Goal: Transaction & Acquisition: Subscribe to service/newsletter

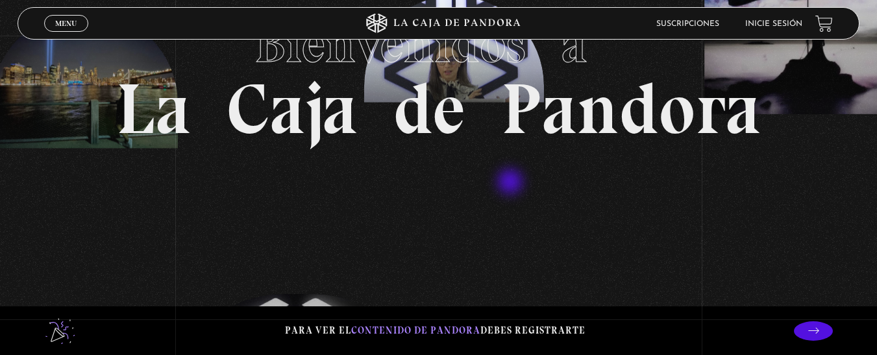
scroll to position [130, 0]
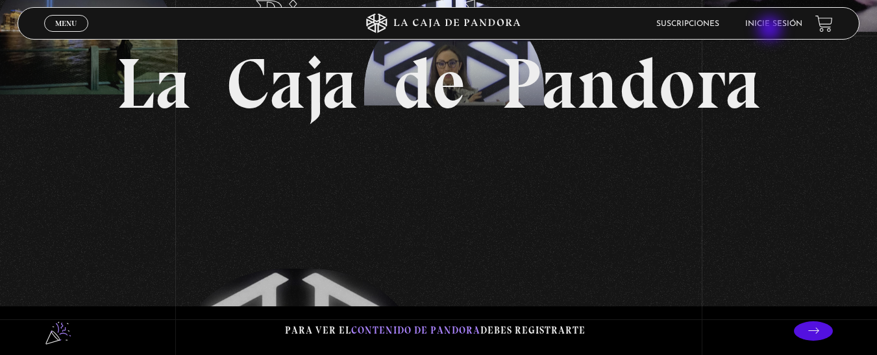
click at [774, 29] on li "Inicie sesión" at bounding box center [773, 24] width 57 height 20
click at [788, 31] on li "Inicie sesión" at bounding box center [773, 24] width 57 height 20
drag, startPoint x: 879, startPoint y: 53, endPoint x: 873, endPoint y: 116, distance: 62.6
click at [873, 116] on section "Bienvenidos a La Caja de Pandora" at bounding box center [438, 47] width 877 height 355
click at [802, 72] on section "Bienvenidos a La Caja de Pandora" at bounding box center [438, 47] width 877 height 355
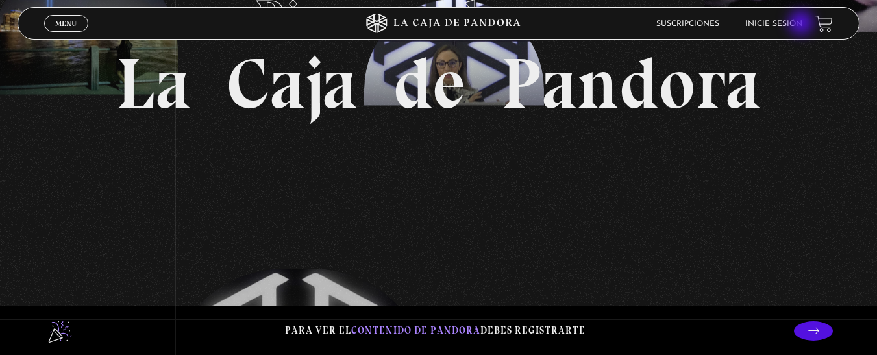
click at [796, 25] on link "Inicie sesión" at bounding box center [773, 24] width 57 height 8
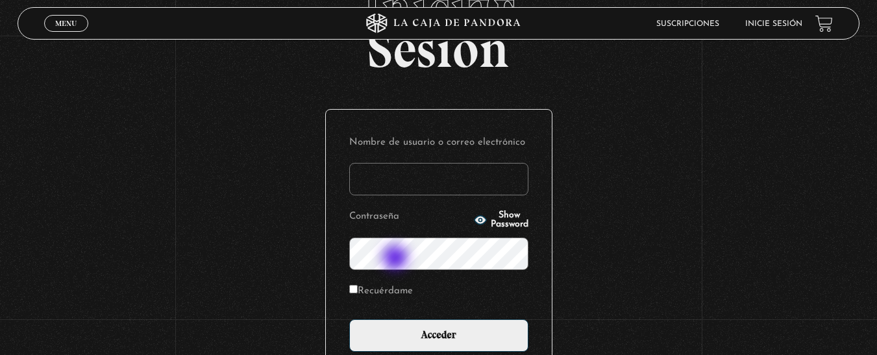
scroll to position [10, 0]
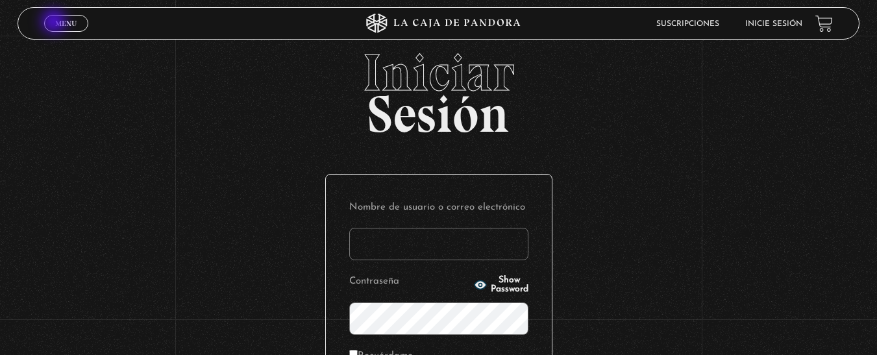
click at [55, 23] on span "Menu" at bounding box center [65, 23] width 21 height 8
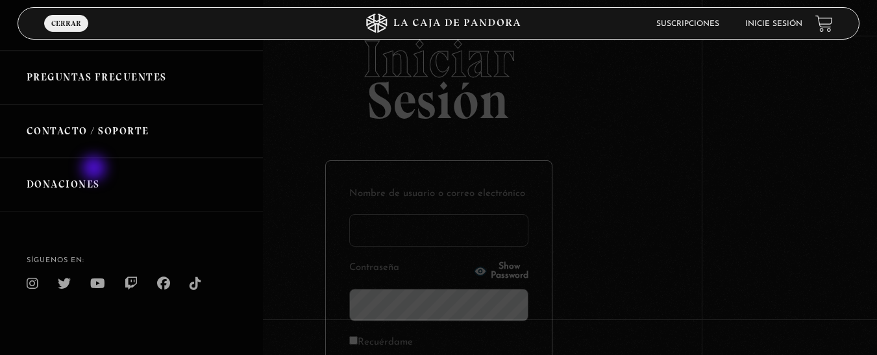
scroll to position [0, 0]
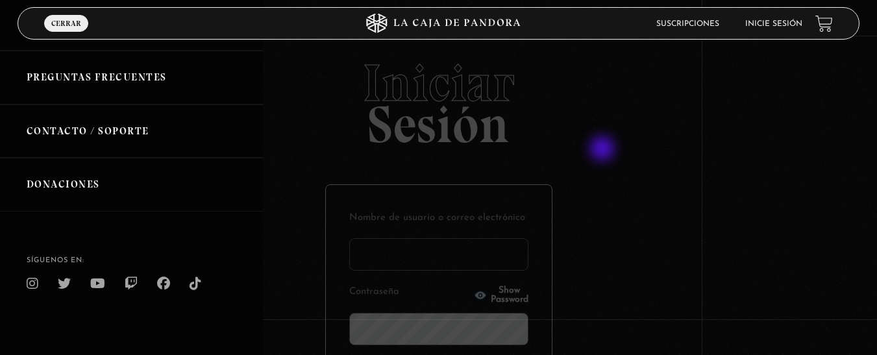
click at [604, 150] on div at bounding box center [438, 177] width 877 height 355
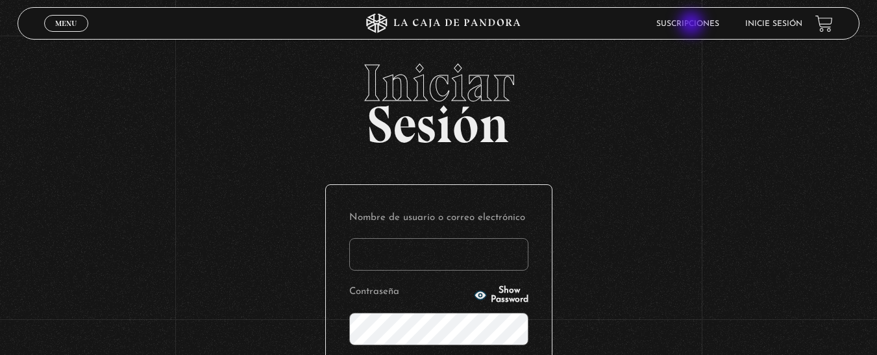
click at [693, 25] on link "Suscripciones" at bounding box center [687, 24] width 63 height 8
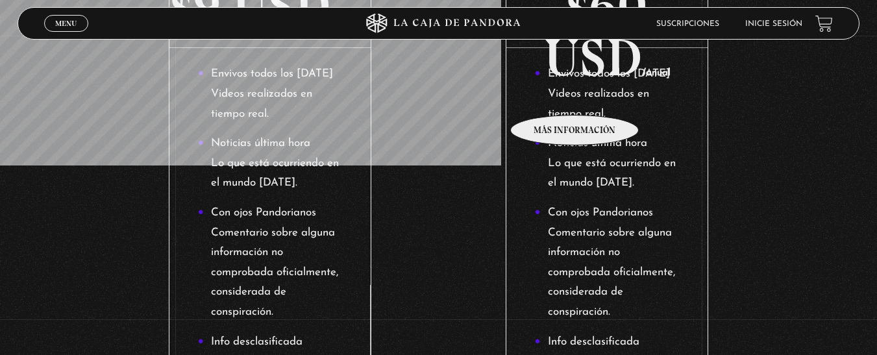
scroll to position [260, 0]
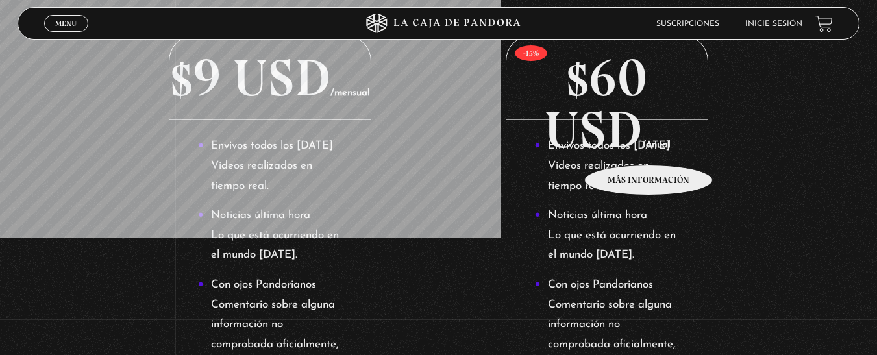
click at [649, 145] on li "Envivos todos los martes Videos realizados en tiempo real." at bounding box center [607, 166] width 145 height 60
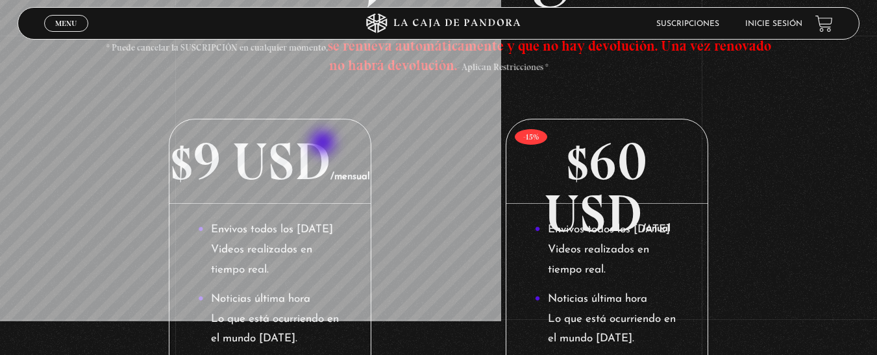
scroll to position [0, 0]
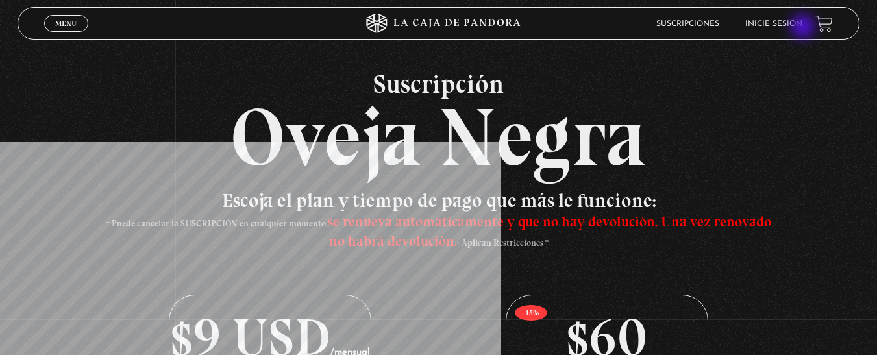
click at [795, 28] on li "Inicie sesión" at bounding box center [773, 24] width 57 height 20
click at [802, 19] on li "Inicie sesión" at bounding box center [773, 24] width 57 height 20
click at [800, 21] on link "Inicie sesión" at bounding box center [773, 24] width 57 height 8
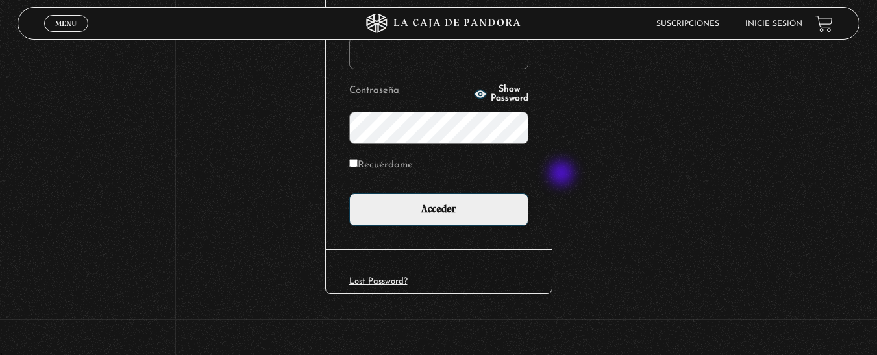
scroll to position [205, 0]
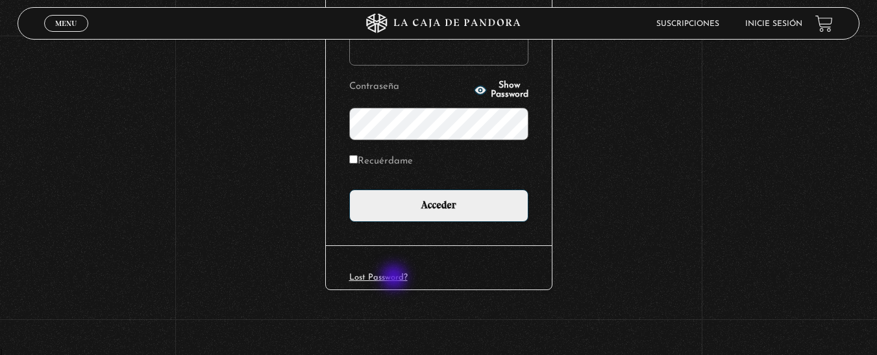
click at [395, 278] on link "Lost Password?" at bounding box center [378, 277] width 58 height 8
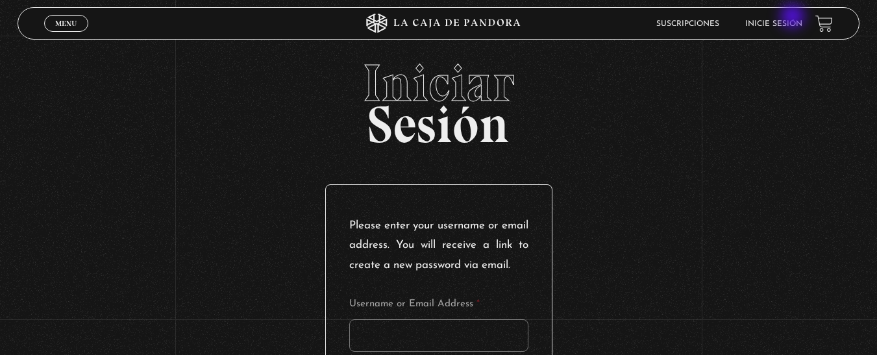
click at [793, 18] on li "Inicie sesión" at bounding box center [773, 24] width 57 height 20
click at [789, 22] on link "Inicie sesión" at bounding box center [773, 24] width 57 height 8
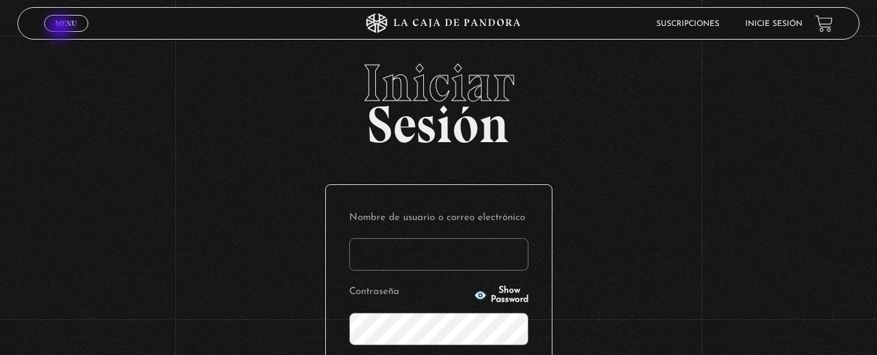
click at [62, 29] on link "Menu Cerrar" at bounding box center [66, 23] width 44 height 17
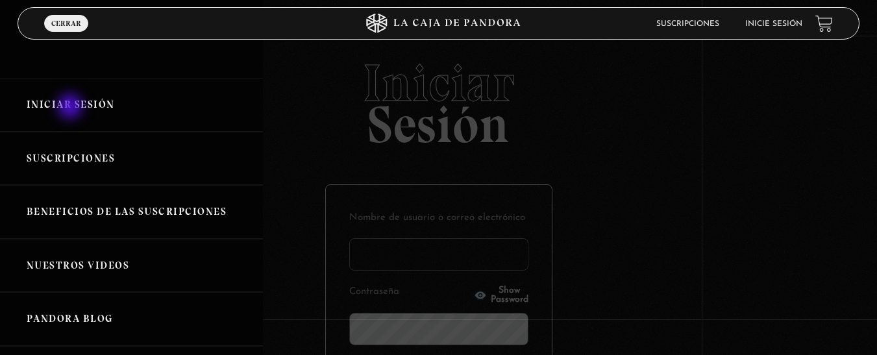
click at [71, 108] on link "Iniciar Sesión" at bounding box center [131, 105] width 263 height 54
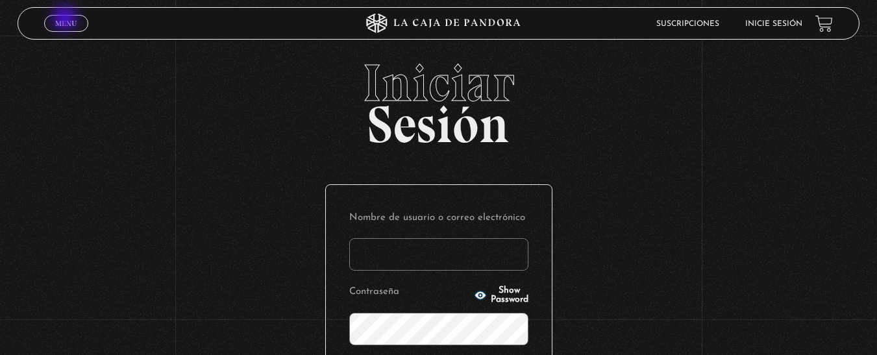
click at [66, 19] on span "Menu" at bounding box center [65, 23] width 21 height 8
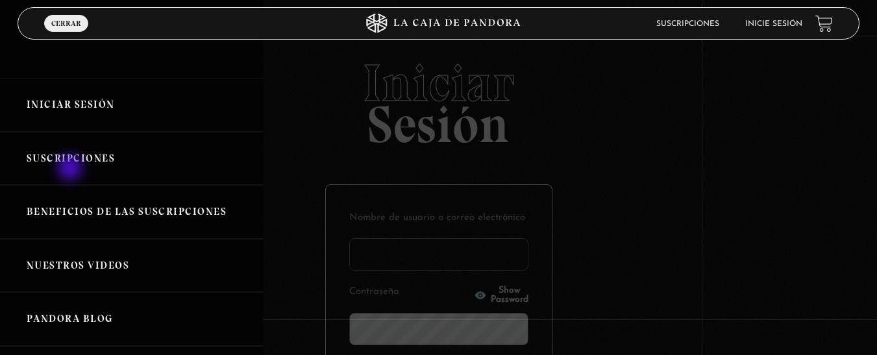
click at [71, 169] on link "Suscripciones" at bounding box center [131, 159] width 263 height 54
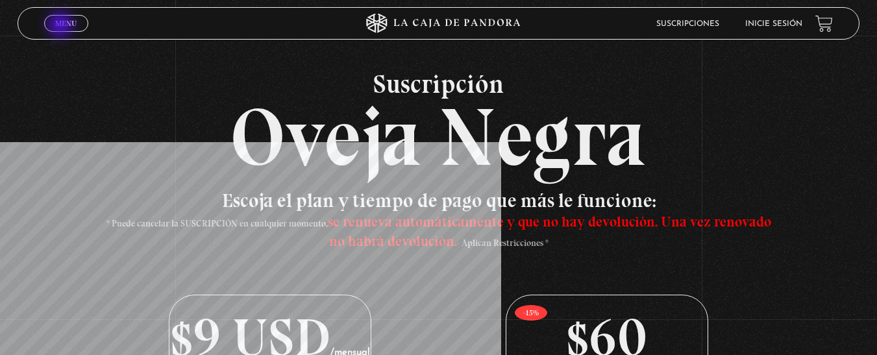
click at [62, 26] on span "Menu" at bounding box center [65, 23] width 21 height 8
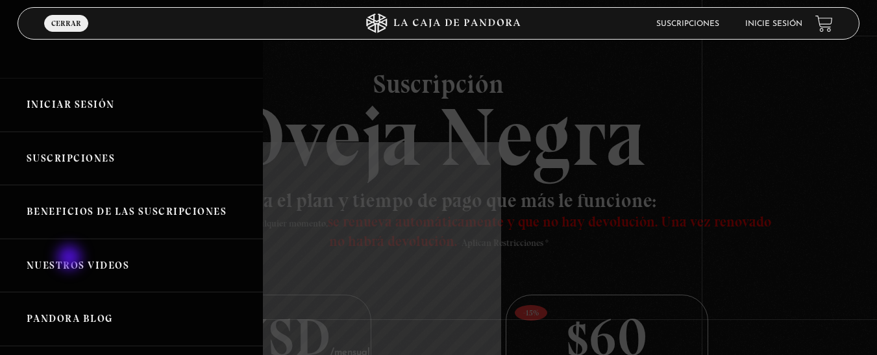
click at [72, 260] on link "Nuestros Videos" at bounding box center [131, 266] width 263 height 54
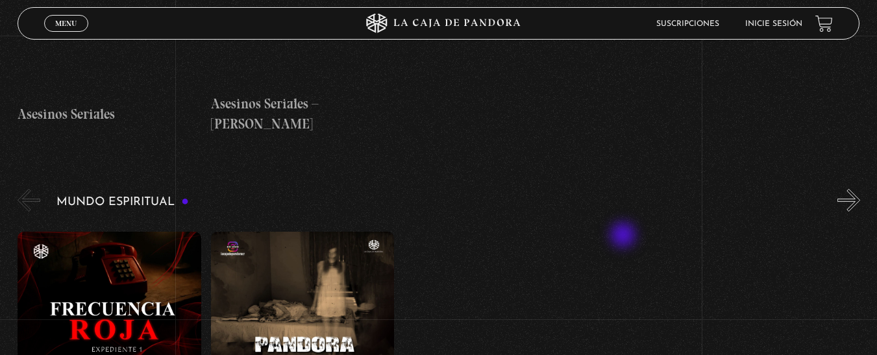
scroll to position [3830, 0]
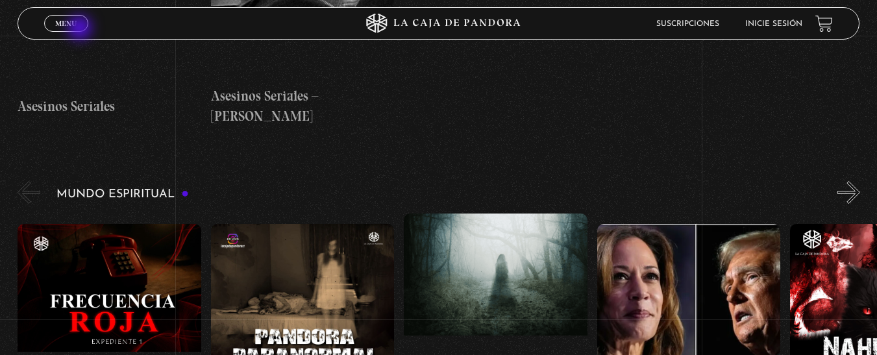
click at [81, 29] on link "Menu Cerrar" at bounding box center [66, 23] width 44 height 17
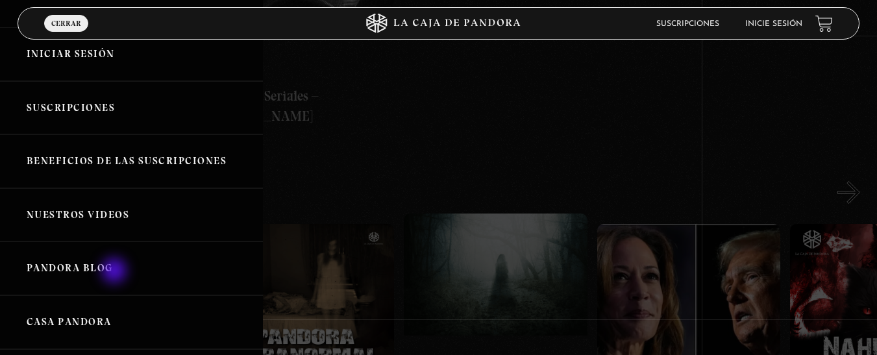
scroll to position [130, 0]
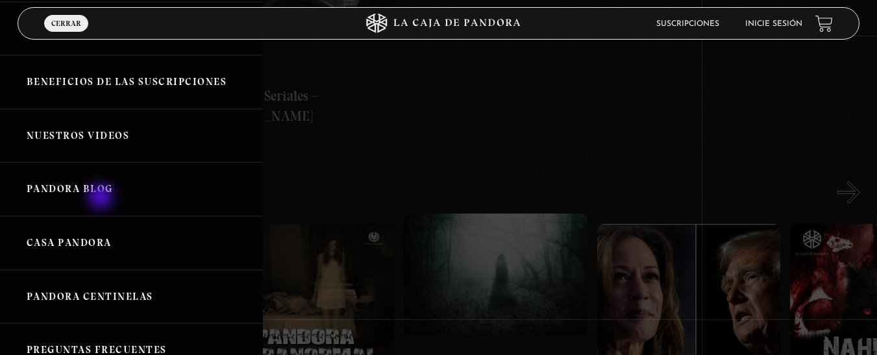
click at [101, 196] on link "Pandora Blog" at bounding box center [131, 189] width 263 height 54
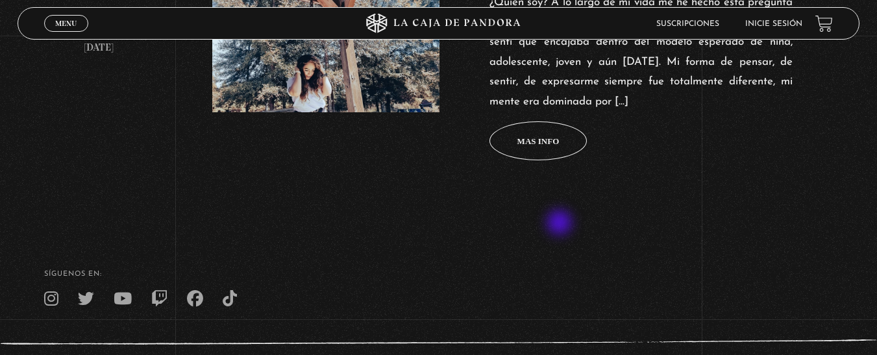
scroll to position [649, 0]
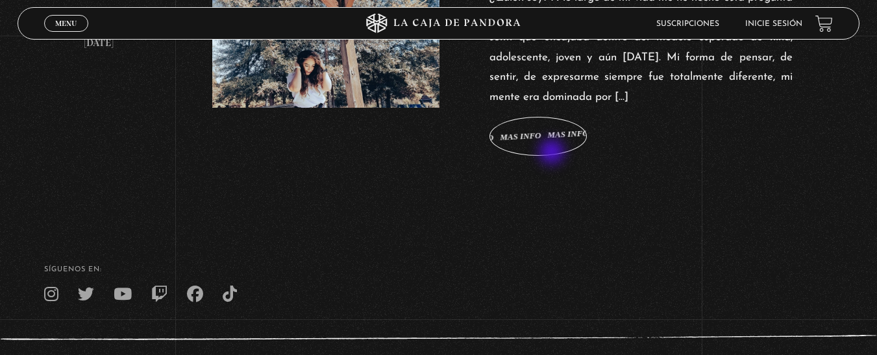
click at [553, 153] on span "Mas info Mas info Mas info Mas info Mas info" at bounding box center [537, 136] width 97 height 39
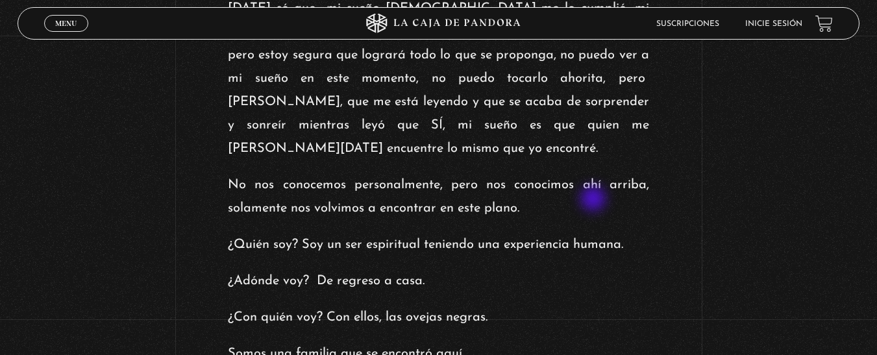
scroll to position [2467, 0]
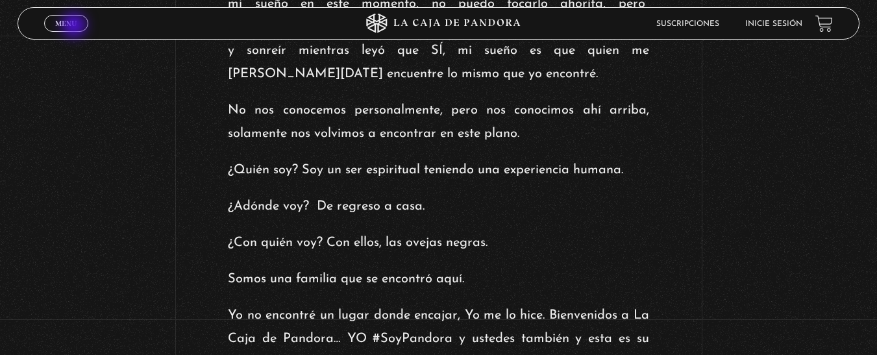
click at [75, 27] on span "Menu" at bounding box center [65, 23] width 21 height 8
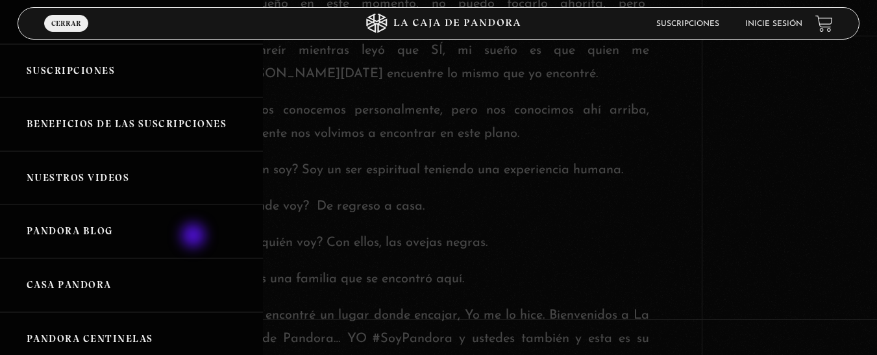
scroll to position [325, 0]
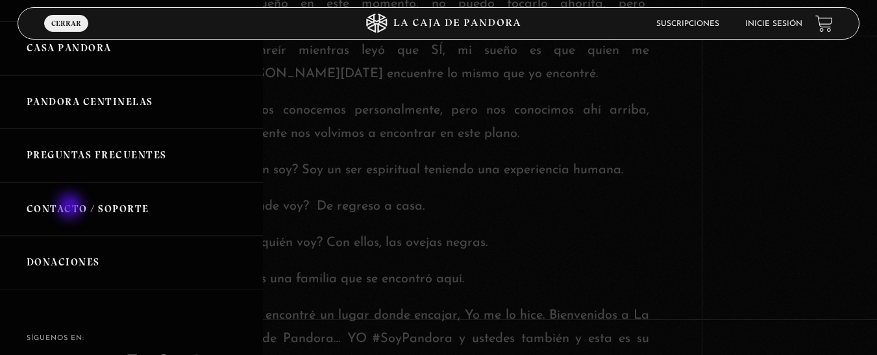
click at [71, 208] on link "Contacto / Soporte" at bounding box center [131, 209] width 263 height 54
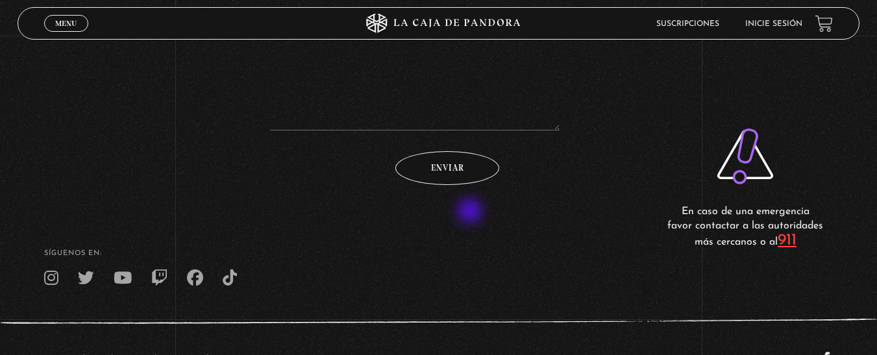
scroll to position [411, 0]
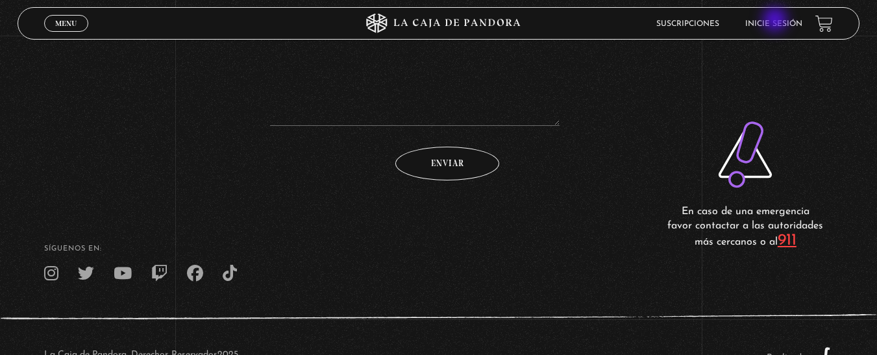
click at [776, 21] on link "Inicie sesión" at bounding box center [773, 24] width 57 height 8
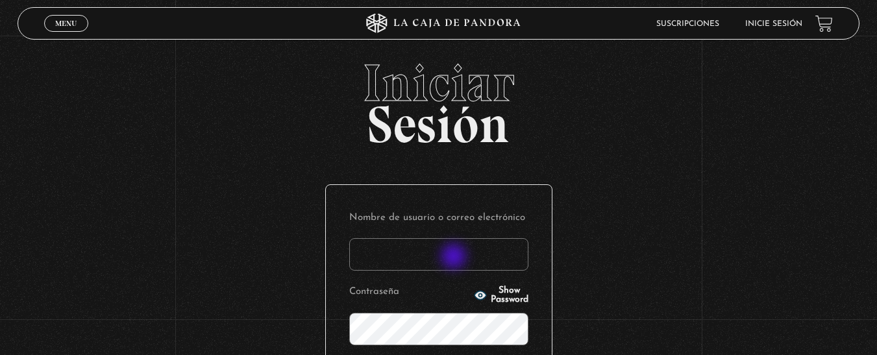
click at [455, 258] on input "Nombre de usuario o correo electrónico" at bounding box center [438, 254] width 179 height 32
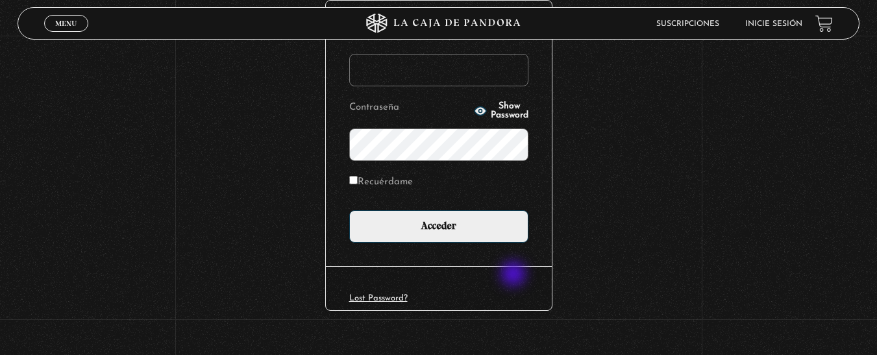
scroll to position [195, 0]
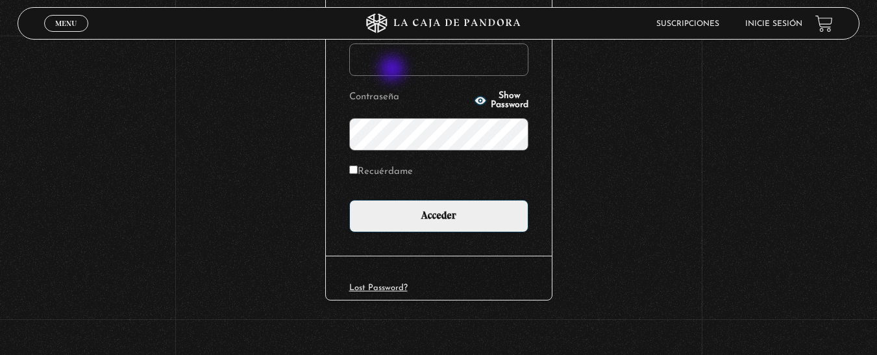
click at [393, 70] on input "Nombre de usuario o correo electrónico" at bounding box center [438, 59] width 179 height 32
type input "andreagestrada10@gmail.com"
